Goal: Task Accomplishment & Management: Complete application form

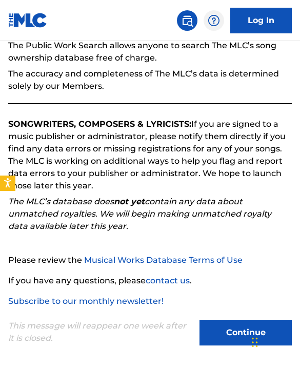
scroll to position [61, 0]
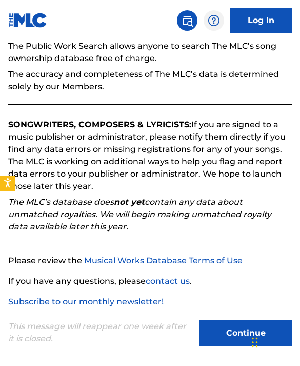
click at [217, 331] on button "Continue" at bounding box center [245, 333] width 92 height 26
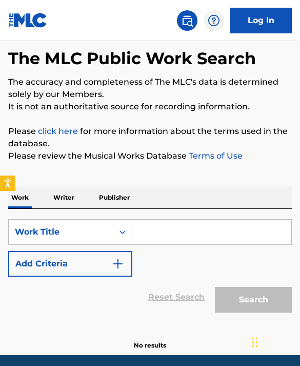
scroll to position [0, 0]
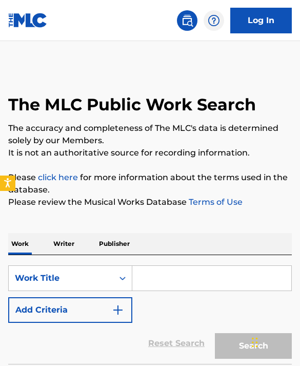
click at [254, 24] on link "Log In" at bounding box center [261, 21] width 62 height 26
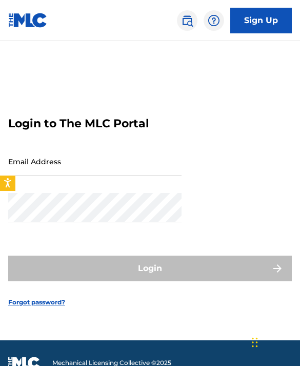
click at [265, 22] on link "Sign Up" at bounding box center [261, 21] width 62 height 26
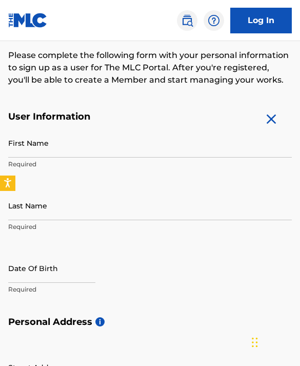
scroll to position [112, 0]
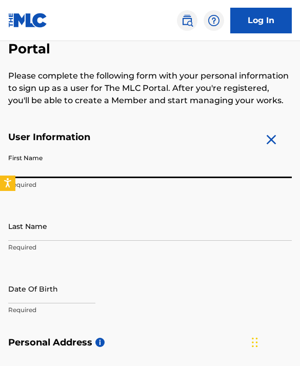
click at [93, 168] on input "First Name" at bounding box center [150, 163] width 284 height 29
type input "[PERSON_NAME]"
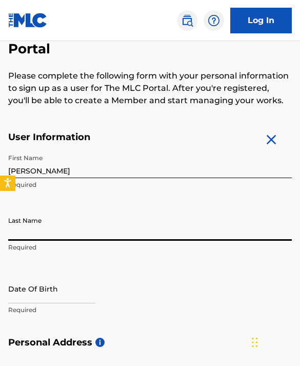
click at [57, 226] on input "Last Name" at bounding box center [150, 225] width 284 height 29
type input "[PERSON_NAME]"
select select "7"
select select "2025"
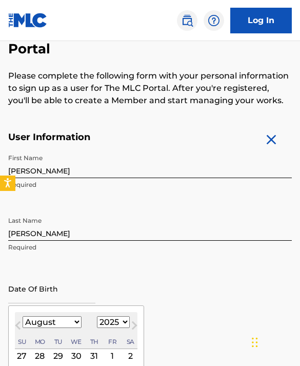
click at [37, 279] on input "text" at bounding box center [51, 288] width 87 height 29
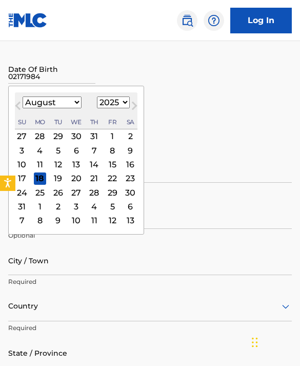
scroll to position [330, 0]
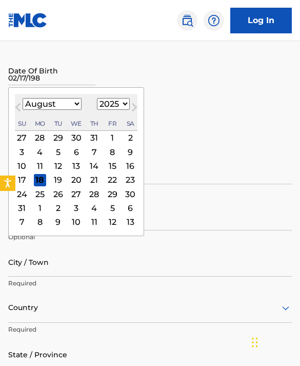
type input "[DATE]"
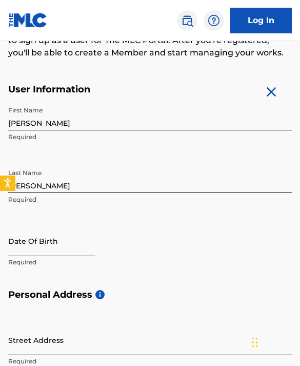
scroll to position [124, 0]
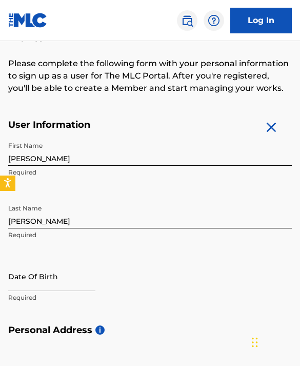
click at [38, 284] on input "text" at bounding box center [51, 275] width 87 height 29
select select "7"
select select "2025"
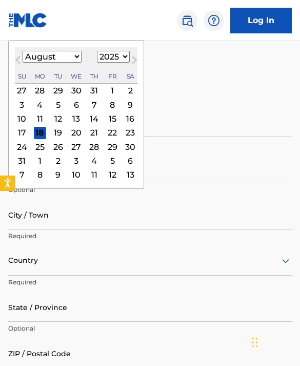
scroll to position [375, 0]
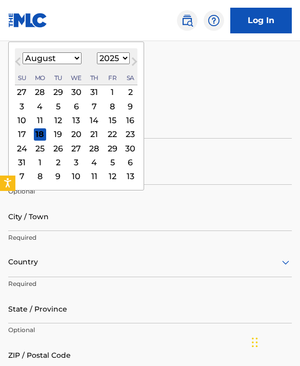
click at [143, 63] on button "Next Month" at bounding box center [134, 63] width 16 height 16
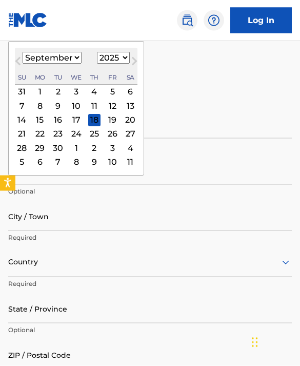
click at [143, 63] on button "Next Month" at bounding box center [134, 63] width 16 height 16
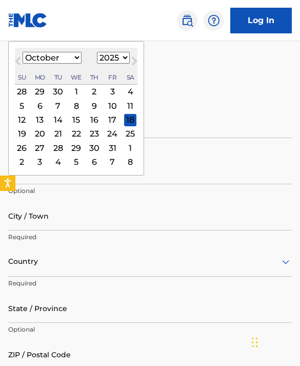
click at [143, 63] on button "Next Month" at bounding box center [134, 63] width 16 height 16
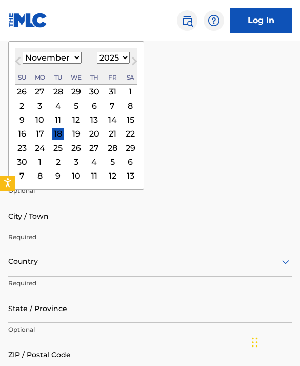
select select "1"
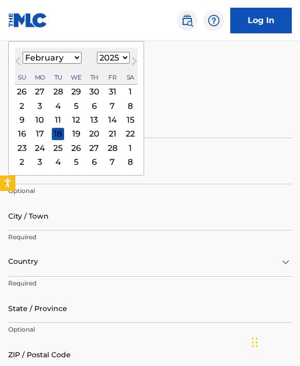
select select "1984"
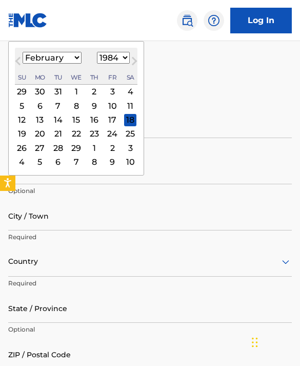
click at [118, 120] on div "17" at bounding box center [112, 120] width 12 height 12
type input "[DATE]"
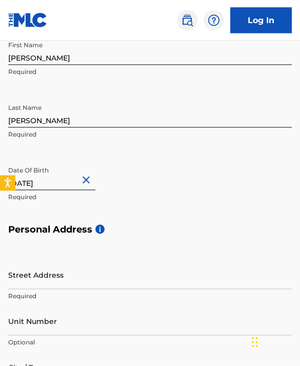
scroll to position [225, 0]
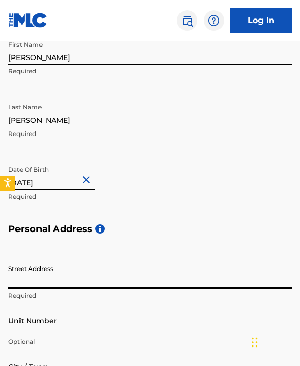
click at [72, 278] on input "Street Address" at bounding box center [150, 273] width 284 height 29
type input "1573 NE 27 CT"
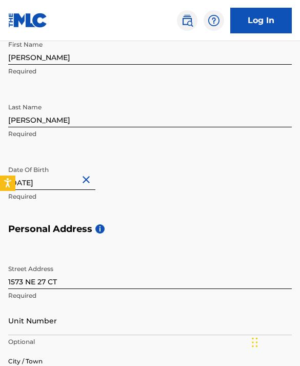
scroll to position [373, 0]
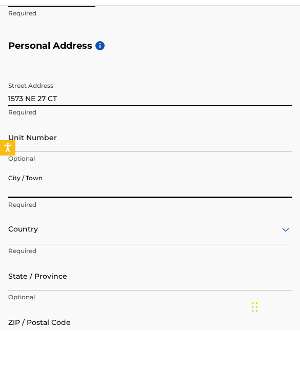
click at [24, 365] on div "Street Address [GEOGRAPHIC_DATA] Required Unit Number Optional City / Town Requ…" at bounding box center [150, 250] width 284 height 326
type input "[GEOGRAPHIC_DATA]"
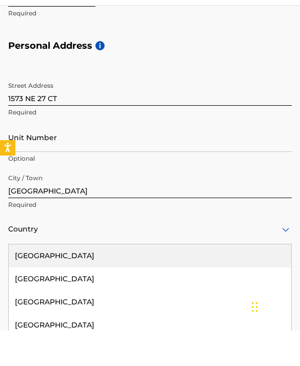
click at [59, 258] on div at bounding box center [150, 264] width 284 height 13
click at [56, 279] on div "[GEOGRAPHIC_DATA]" at bounding box center [150, 290] width 283 height 23
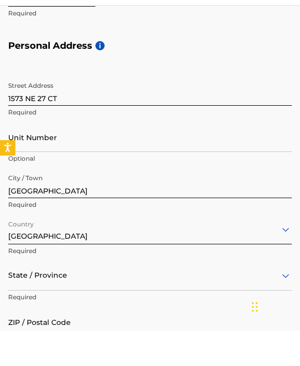
scroll to position [408, 0]
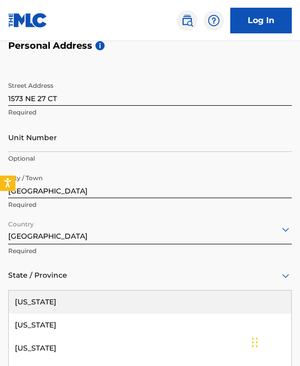
click at [35, 275] on div at bounding box center [150, 275] width 284 height 13
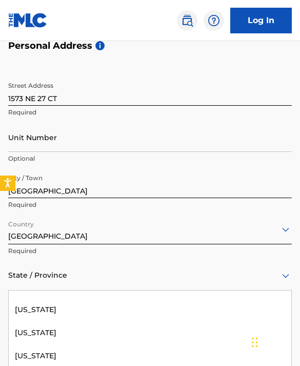
scroll to position [177, 0]
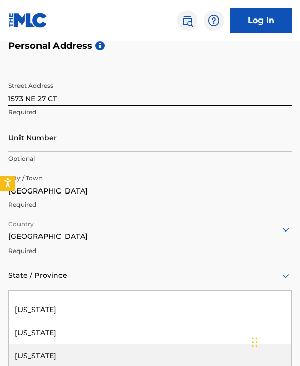
click at [27, 354] on div "[US_STATE]" at bounding box center [150, 355] width 283 height 23
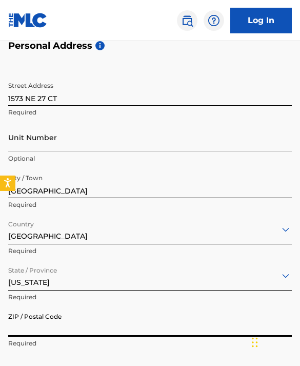
click at [27, 324] on input "ZIP / Postal Code" at bounding box center [150, 321] width 284 height 29
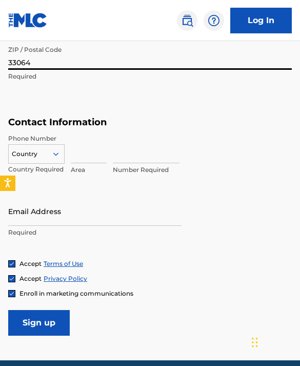
scroll to position [673, 0]
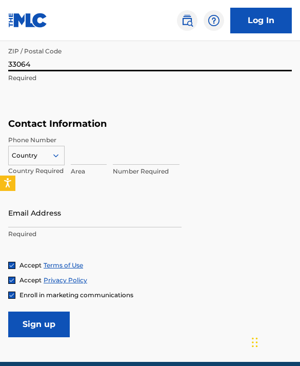
type input "33064"
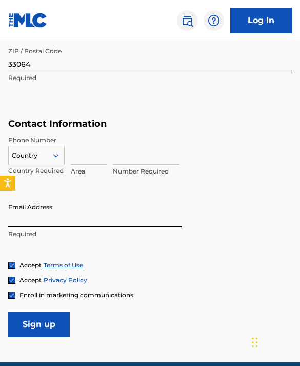
click at [36, 220] on input "Email Address" at bounding box center [94, 212] width 173 height 29
type input "[EMAIL_ADDRESS][DOMAIN_NAME]"
click at [84, 170] on p "Area" at bounding box center [89, 171] width 36 height 9
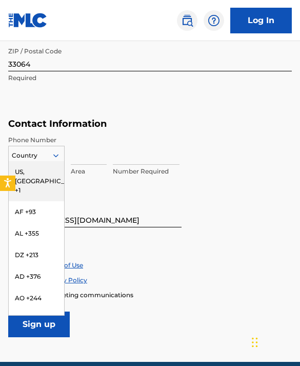
click at [43, 152] on div at bounding box center [36, 155] width 55 height 11
click at [42, 166] on div "US, [GEOGRAPHIC_DATA] +1" at bounding box center [36, 181] width 55 height 40
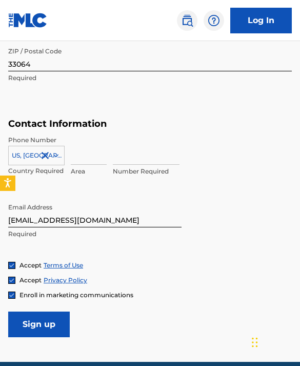
click at [75, 156] on input at bounding box center [89, 149] width 36 height 29
type input "561"
click at [118, 152] on input at bounding box center [146, 149] width 67 height 29
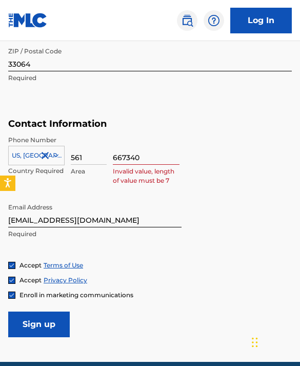
type input "6673409"
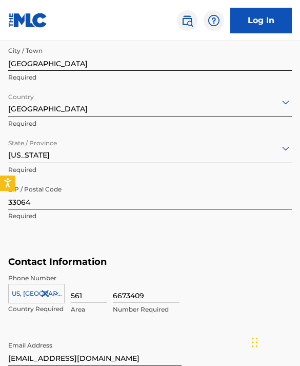
scroll to position [0, 0]
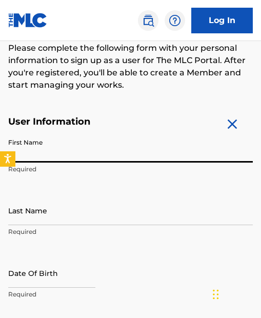
scroll to position [148, 0]
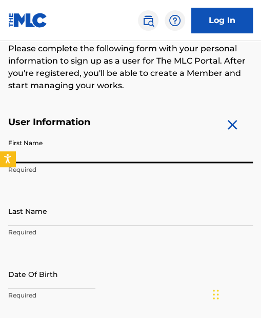
click at [43, 160] on input "First Name" at bounding box center [130, 148] width 245 height 29
type input "[PERSON_NAME]"
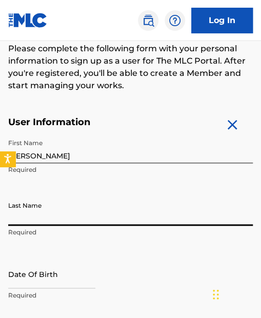
click at [45, 223] on input "Last Name" at bounding box center [130, 210] width 245 height 29
type input "[PERSON_NAME]"
select select "7"
select select "2025"
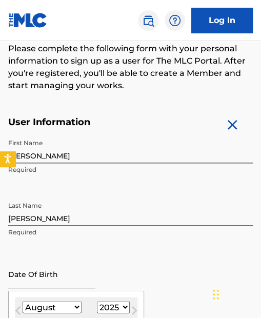
click at [28, 269] on input "text" at bounding box center [51, 273] width 87 height 29
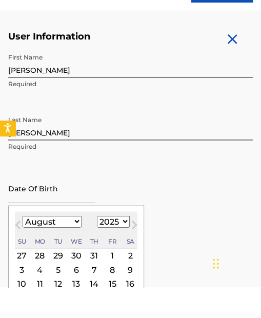
scroll to position [221, 0]
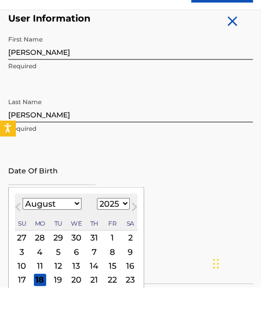
click at [27, 228] on select "January February March April May June July August September October November De…" at bounding box center [52, 234] width 59 height 12
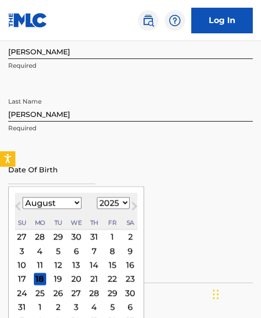
select select "1"
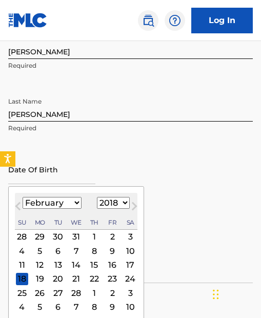
select select "1984"
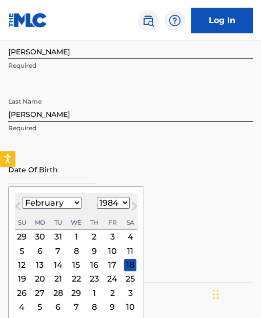
click at [118, 266] on div "17" at bounding box center [112, 265] width 12 height 12
type input "[DATE]"
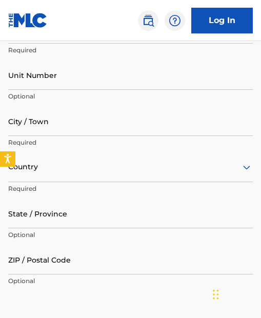
scroll to position [456, 0]
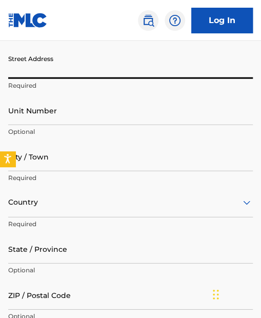
click at [21, 66] on input "Street Address" at bounding box center [130, 64] width 245 height 29
type input "1573 NE 27 CT"
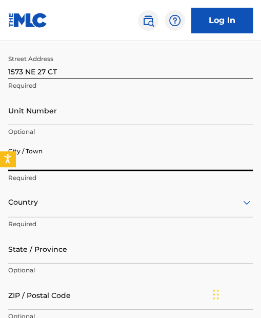
click at [23, 155] on input "City / Town" at bounding box center [130, 156] width 245 height 29
type input "Pompano Beach"
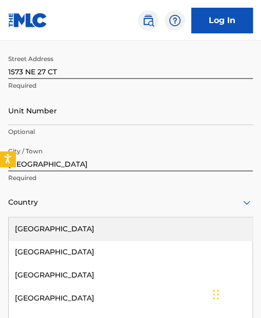
click at [22, 201] on div at bounding box center [130, 202] width 245 height 13
click at [29, 234] on div "[GEOGRAPHIC_DATA]" at bounding box center [131, 228] width 244 height 23
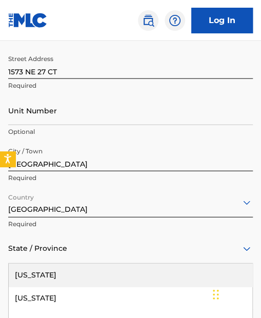
click at [26, 254] on div "State / Province" at bounding box center [130, 248] width 245 height 29
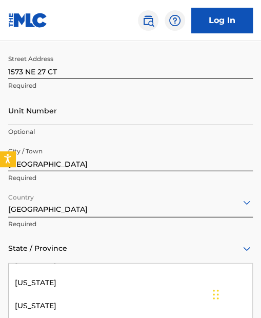
scroll to position [177, 0]
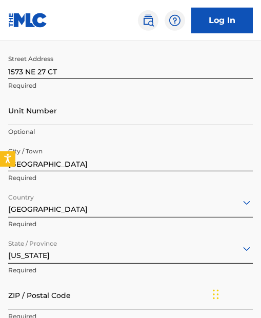
scroll to position [561, 0]
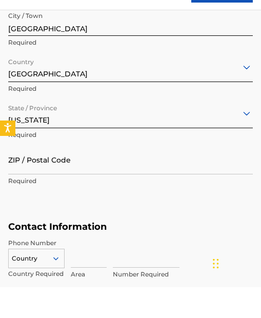
click at [31, 300] on form "User Information First Name Dean Required Last Name Blake Required Date Of Birt…" at bounding box center [130, 88] width 245 height 768
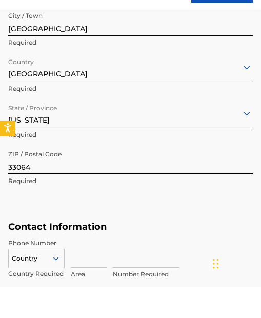
type input "33064"
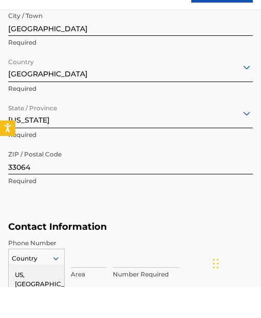
click at [33, 284] on div at bounding box center [36, 289] width 55 height 11
click at [29, 295] on div "US, [GEOGRAPHIC_DATA] +1" at bounding box center [36, 315] width 55 height 40
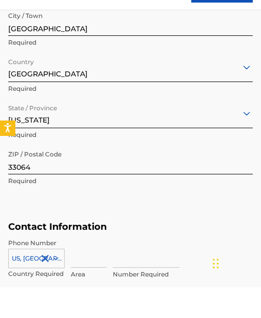
scroll to position [592, 0]
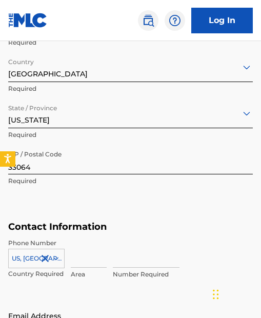
click at [76, 258] on input at bounding box center [89, 252] width 36 height 29
type input "561"
click at [118, 251] on input at bounding box center [146, 252] width 67 height 29
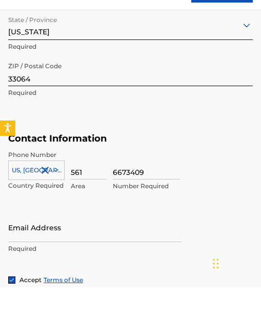
scroll to position [803, 0]
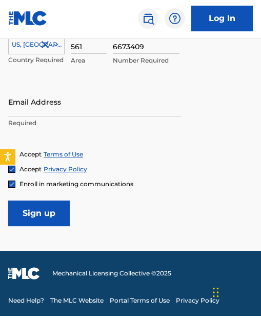
type input "6673409"
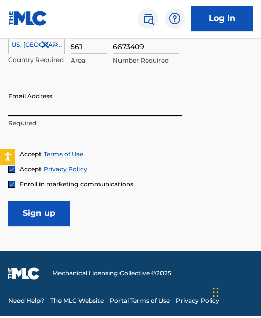
click at [47, 107] on input "Email Address" at bounding box center [94, 103] width 173 height 29
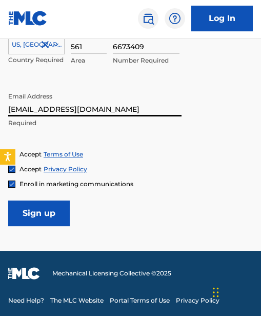
type input "[EMAIL_ADDRESS][DOMAIN_NAME]"
click at [51, 213] on input "Sign up" at bounding box center [39, 216] width 62 height 26
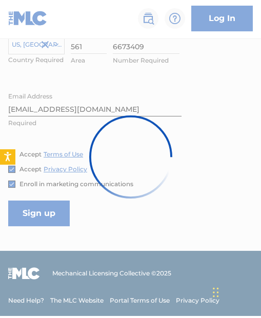
scroll to position [774, 0]
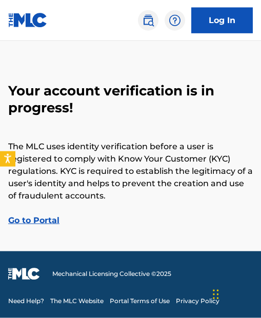
scroll to position [28, 0]
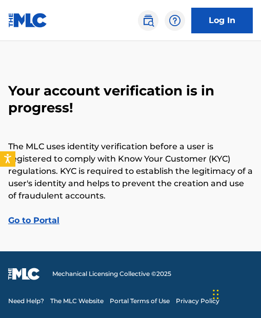
click at [35, 215] on link "Go to Portal" at bounding box center [33, 220] width 51 height 10
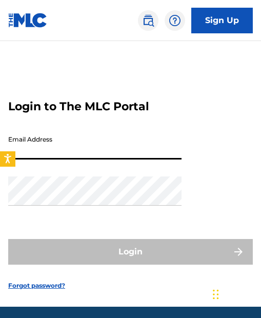
drag, startPoint x: 123, startPoint y: 149, endPoint x: 123, endPoint y: 120, distance: 28.2
click at [123, 130] on input "Email Address" at bounding box center [94, 144] width 173 height 29
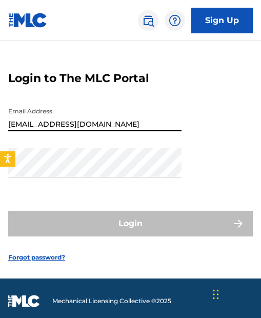
type input "Dopeboymusic36@gmail.com"
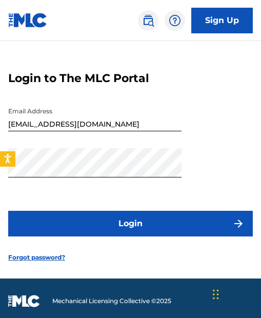
click at [67, 236] on button "Login" at bounding box center [130, 224] width 245 height 26
click at [58, 233] on button "Login" at bounding box center [130, 224] width 245 height 26
click at [91, 227] on button "Login" at bounding box center [130, 224] width 245 height 26
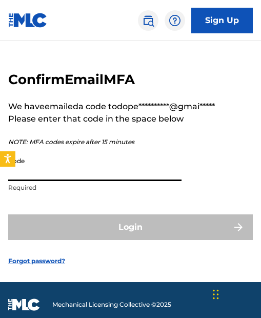
click at [58, 176] on input "Code" at bounding box center [94, 166] width 173 height 29
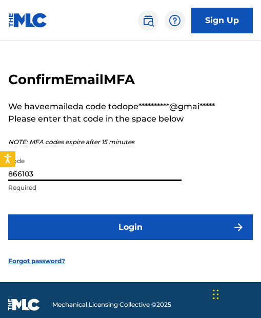
type input "866103"
click at [88, 233] on button "Login" at bounding box center [130, 227] width 245 height 26
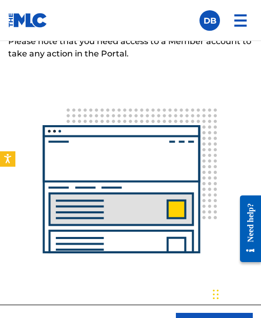
scroll to position [65, 0]
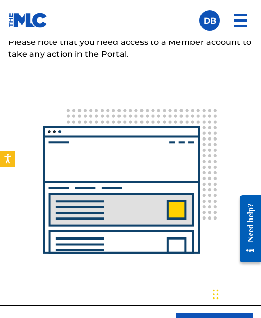
click at [96, 153] on img at bounding box center [130, 183] width 245 height 245
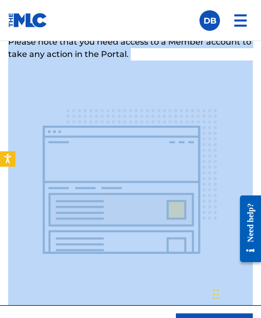
scroll to position [5, 0]
drag, startPoint x: 96, startPoint y: 153, endPoint x: 192, endPoint y: 274, distance: 154.4
click at [192, 274] on img at bounding box center [130, 183] width 245 height 245
click at [191, 269] on img at bounding box center [130, 183] width 245 height 245
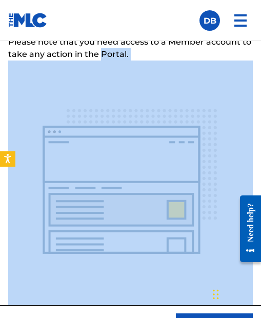
click at [191, 269] on img at bounding box center [130, 183] width 245 height 245
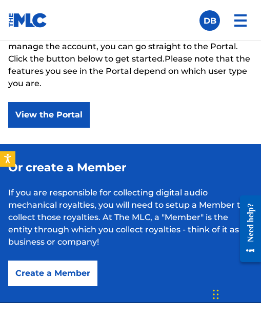
scroll to position [70, 0]
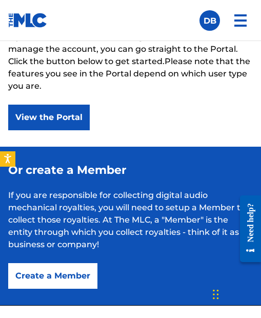
click at [65, 277] on button "Create a Member" at bounding box center [52, 276] width 89 height 26
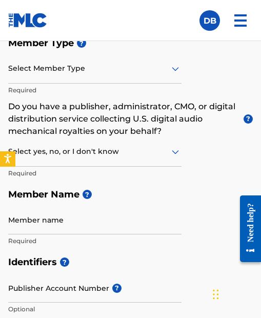
scroll to position [174, 0]
